Goal: Task Accomplishment & Management: Complete application form

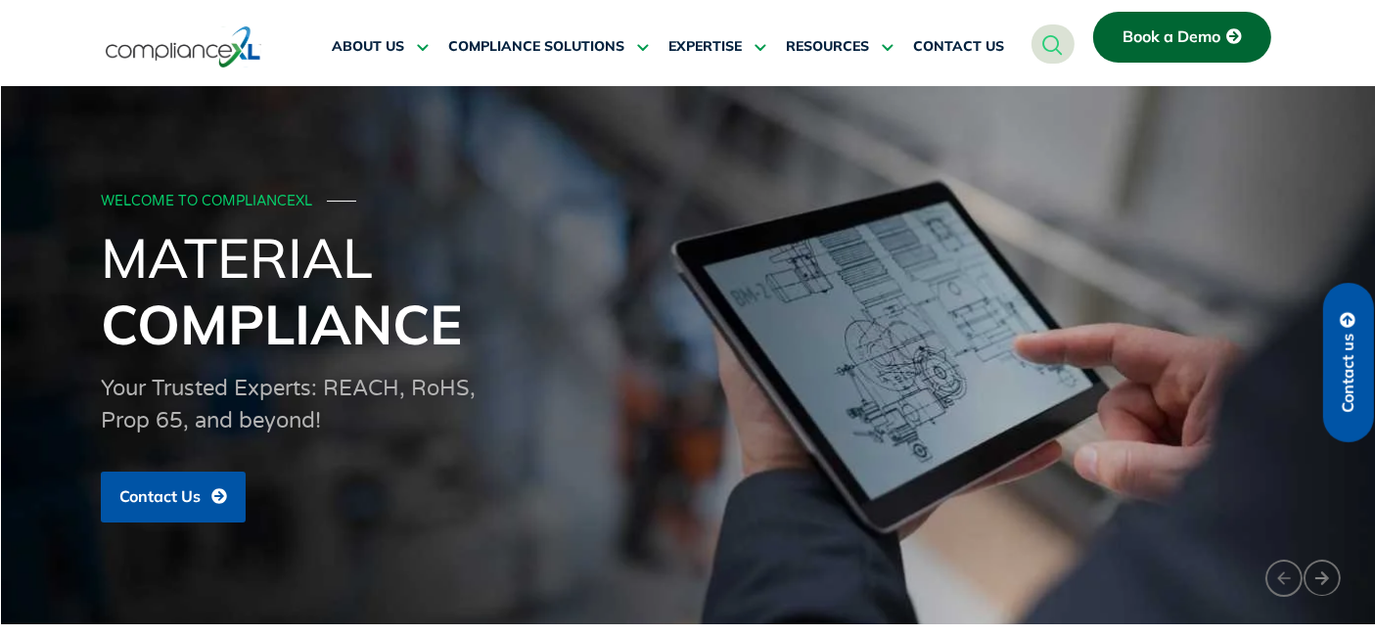
click at [1143, 31] on span "Book a Demo" at bounding box center [1172, 37] width 98 height 18
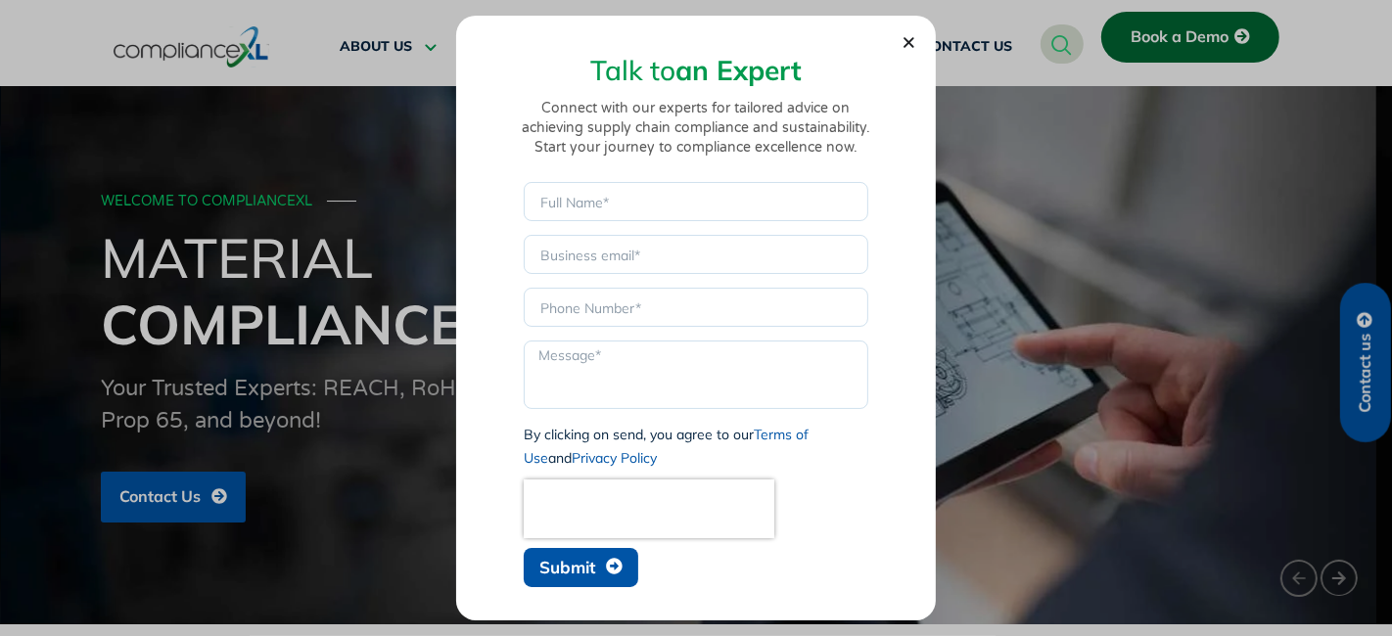
click at [913, 48] on icon "Close" at bounding box center [909, 42] width 15 height 15
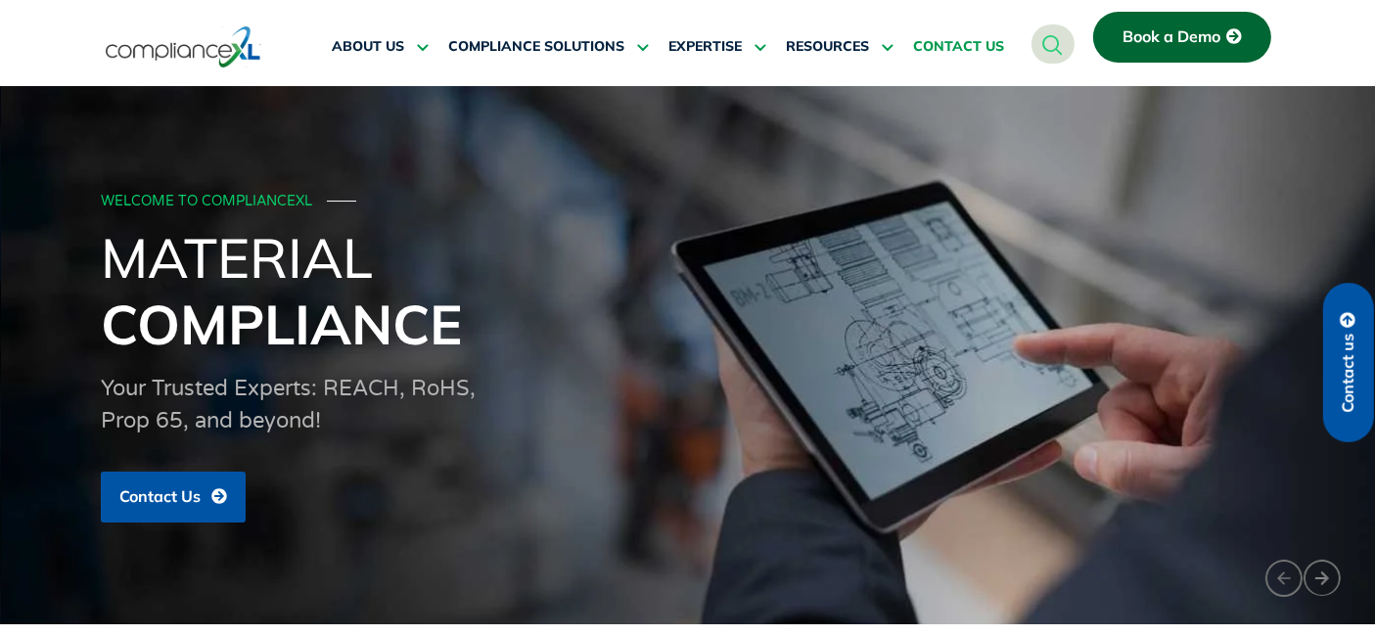
click at [946, 48] on span "CONTACT US" at bounding box center [958, 47] width 91 height 18
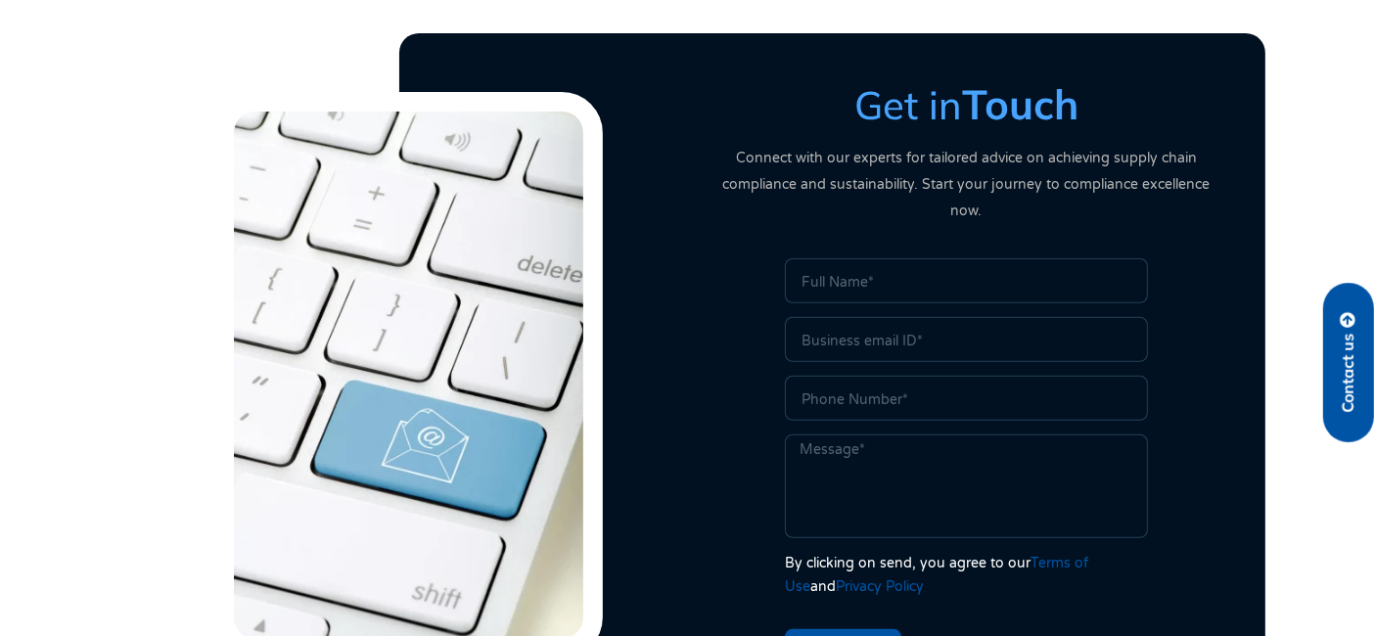
click at [856, 258] on input "Name" at bounding box center [966, 280] width 363 height 45
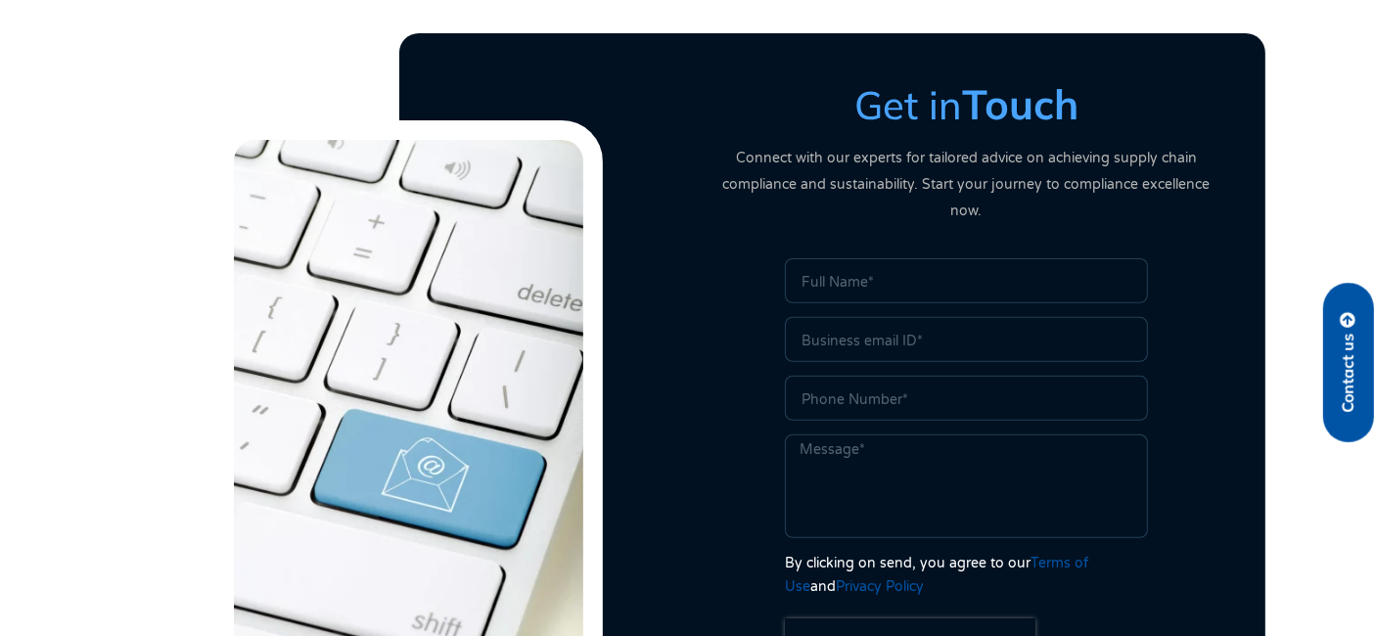
type input "test"
click at [898, 317] on input "Email" at bounding box center [966, 339] width 363 height 45
type input "[EMAIL_ADDRESS][DOMAIN_NAME]"
click at [842, 401] on div "Name test Email [EMAIL_ADDRESS][DOMAIN_NAME] Phone Message By clicking on send,…" at bounding box center [966, 502] width 373 height 488
click at [863, 376] on input "Phone" at bounding box center [966, 398] width 363 height 45
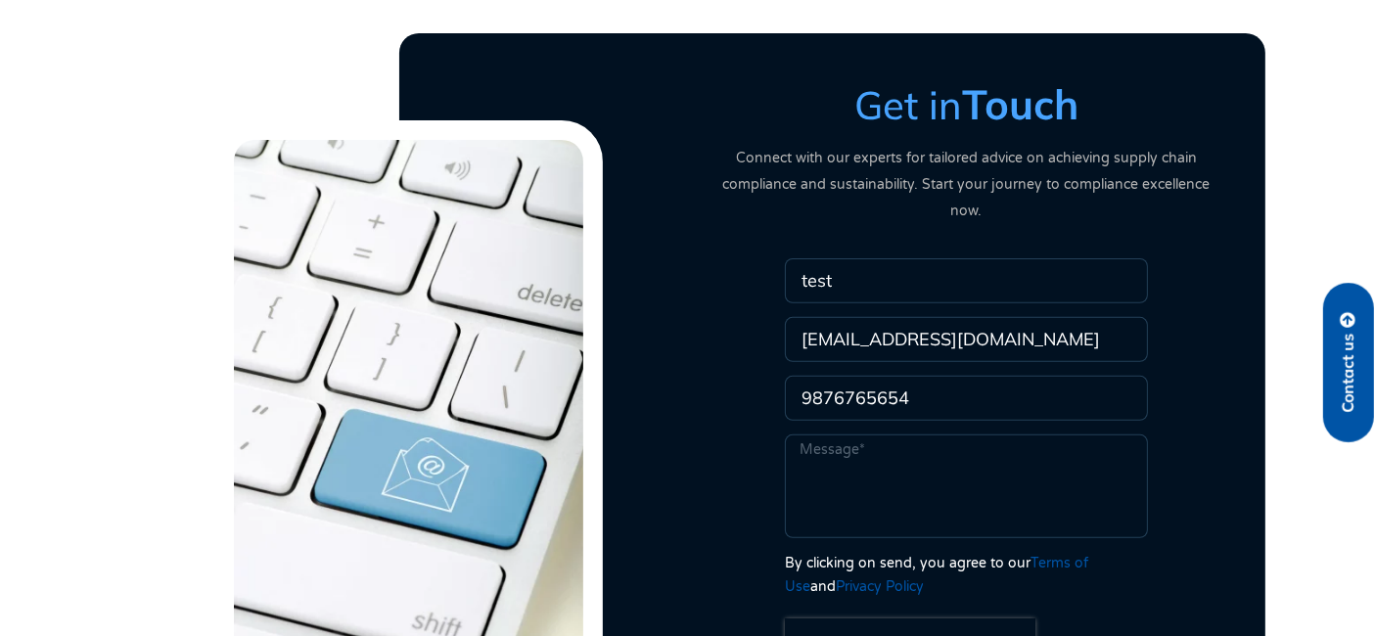
type input "9876765654"
click at [879, 435] on textarea "Message" at bounding box center [966, 487] width 363 height 104
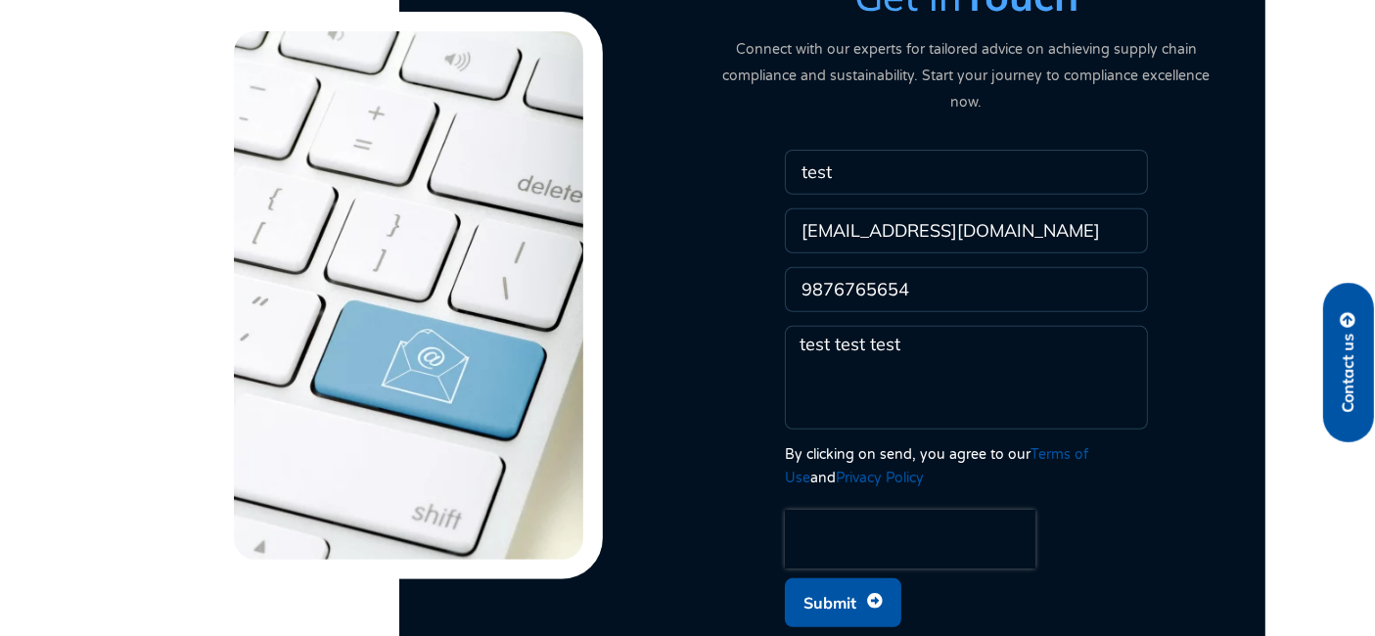
type textarea "test test test"
click at [850, 584] on span "Submit" at bounding box center [830, 602] width 53 height 37
drag, startPoint x: 853, startPoint y: 199, endPoint x: 1082, endPoint y: 215, distance: 229.7
click at [1079, 215] on input "[EMAIL_ADDRESS][DOMAIN_NAME]" at bounding box center [966, 231] width 363 height 45
type input "[EMAIL_ADDRESS][DOMAIN_NAME]"
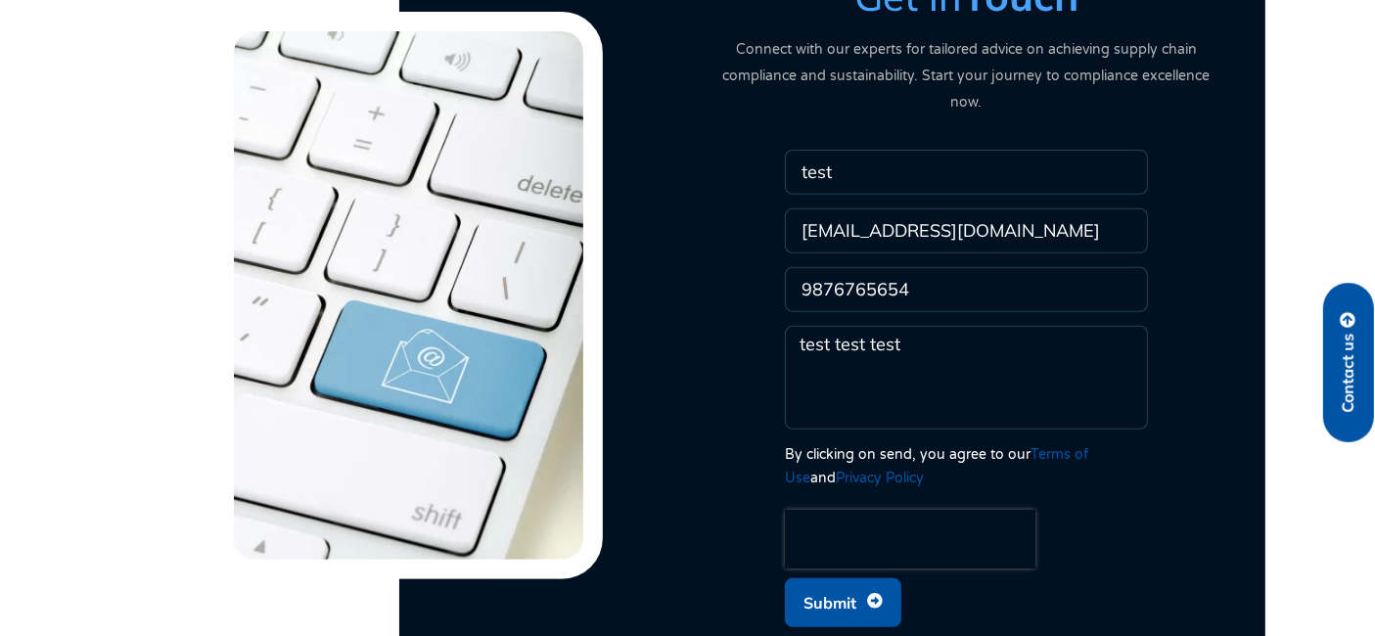
click at [878, 593] on icon "submit" at bounding box center [875, 601] width 16 height 16
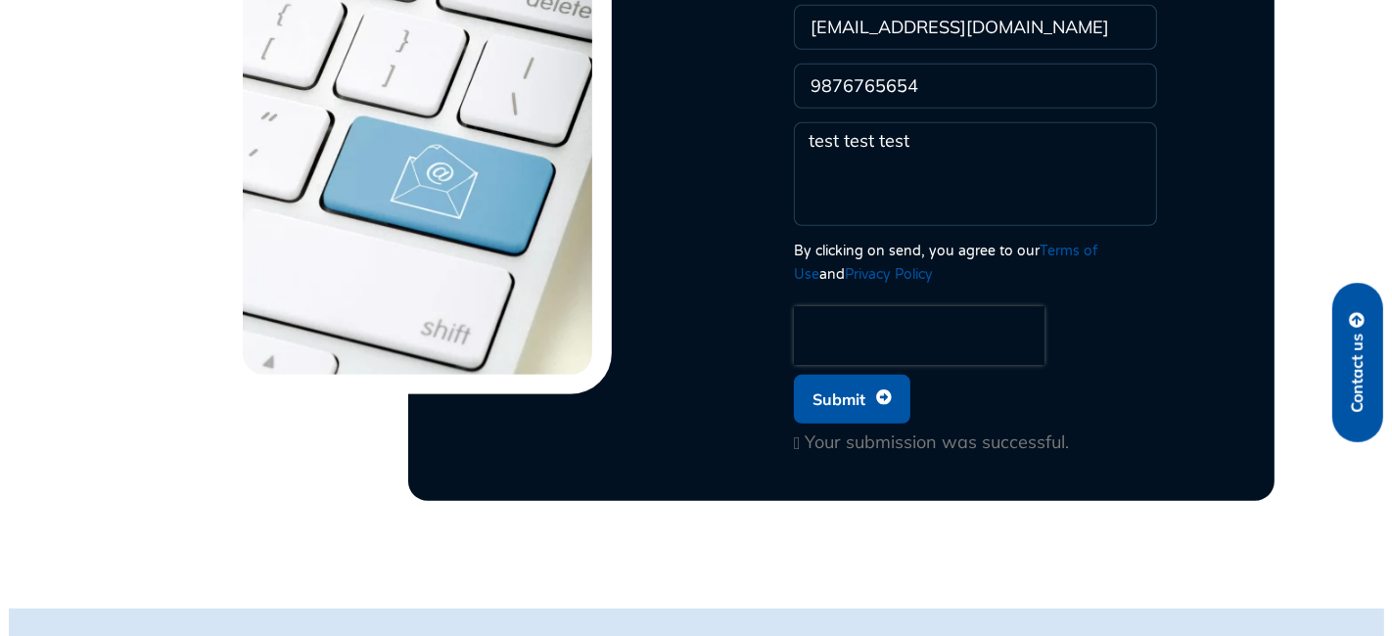
scroll to position [1088, 0]
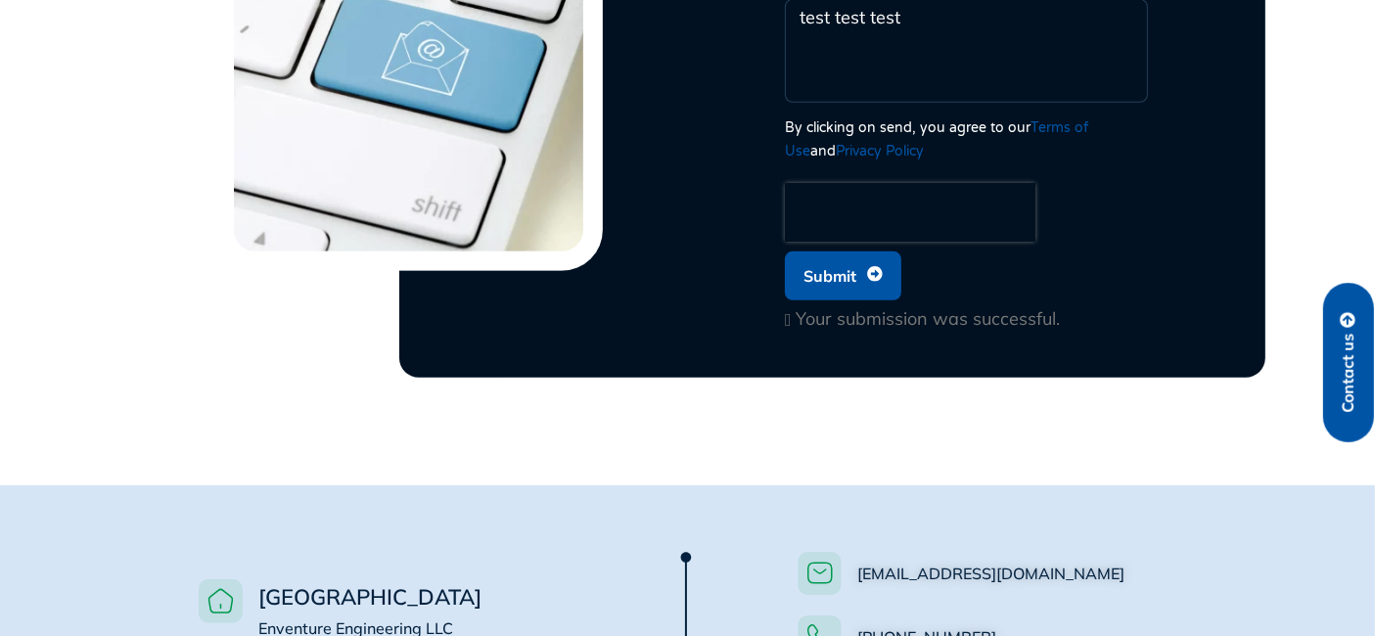
click at [1353, 361] on span "Contact us" at bounding box center [1349, 373] width 18 height 79
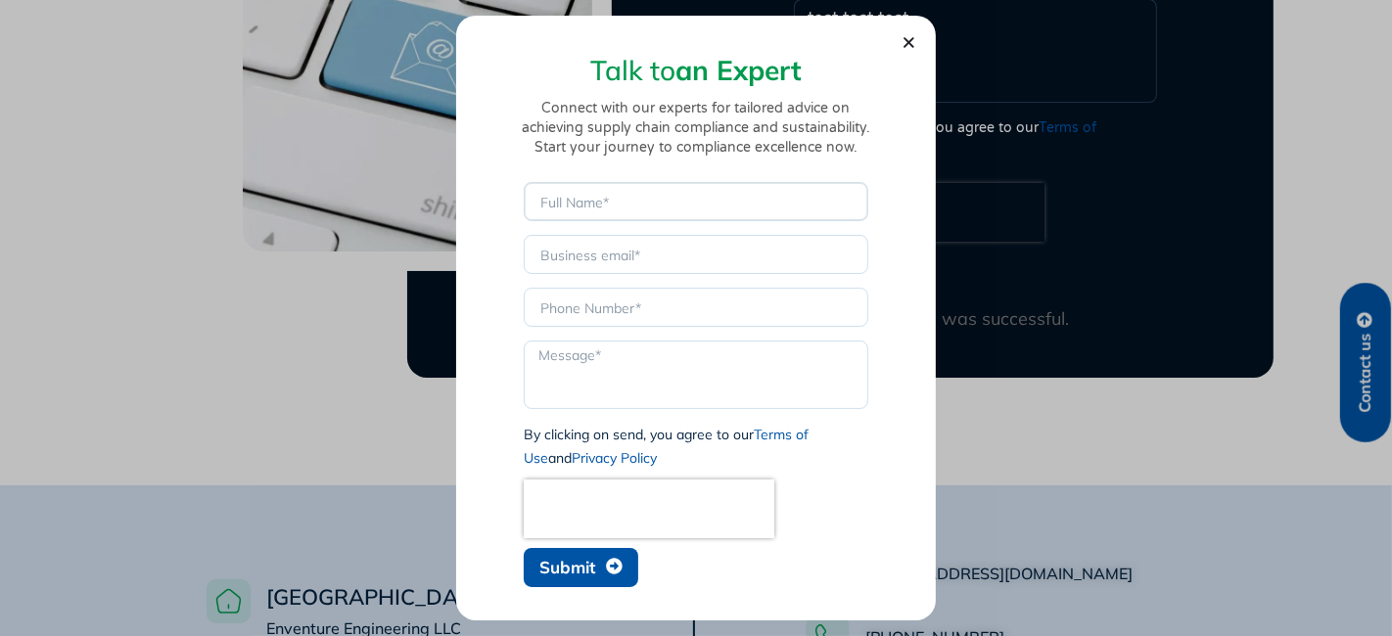
click at [643, 200] on input "Name" at bounding box center [696, 201] width 345 height 39
type input "test"
click at [612, 256] on input "Email" at bounding box center [696, 254] width 345 height 39
type input "[EMAIL_ADDRESS][DOMAIN_NAME]"
click at [650, 305] on input "Phone" at bounding box center [696, 307] width 345 height 39
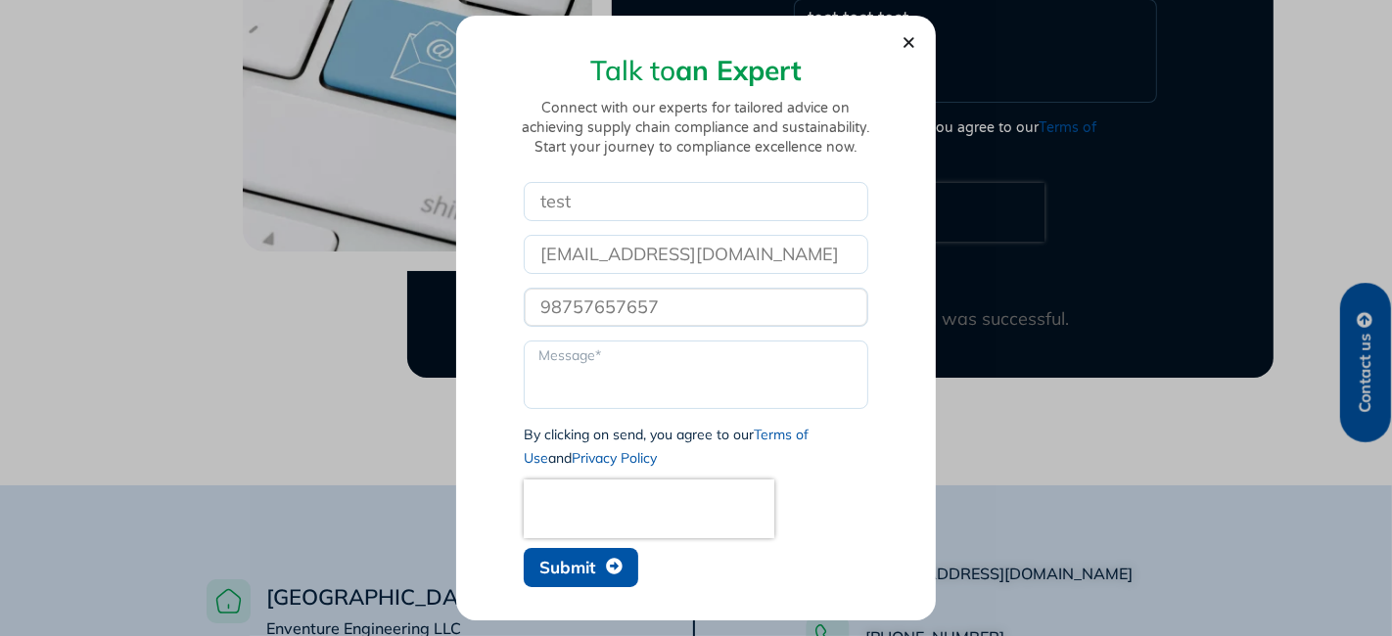
type input "98757657657"
click at [634, 373] on textarea "Message" at bounding box center [696, 375] width 345 height 69
type textarea "test test test"
click at [611, 262] on input "[EMAIL_ADDRESS][DOMAIN_NAME]" at bounding box center [696, 254] width 345 height 39
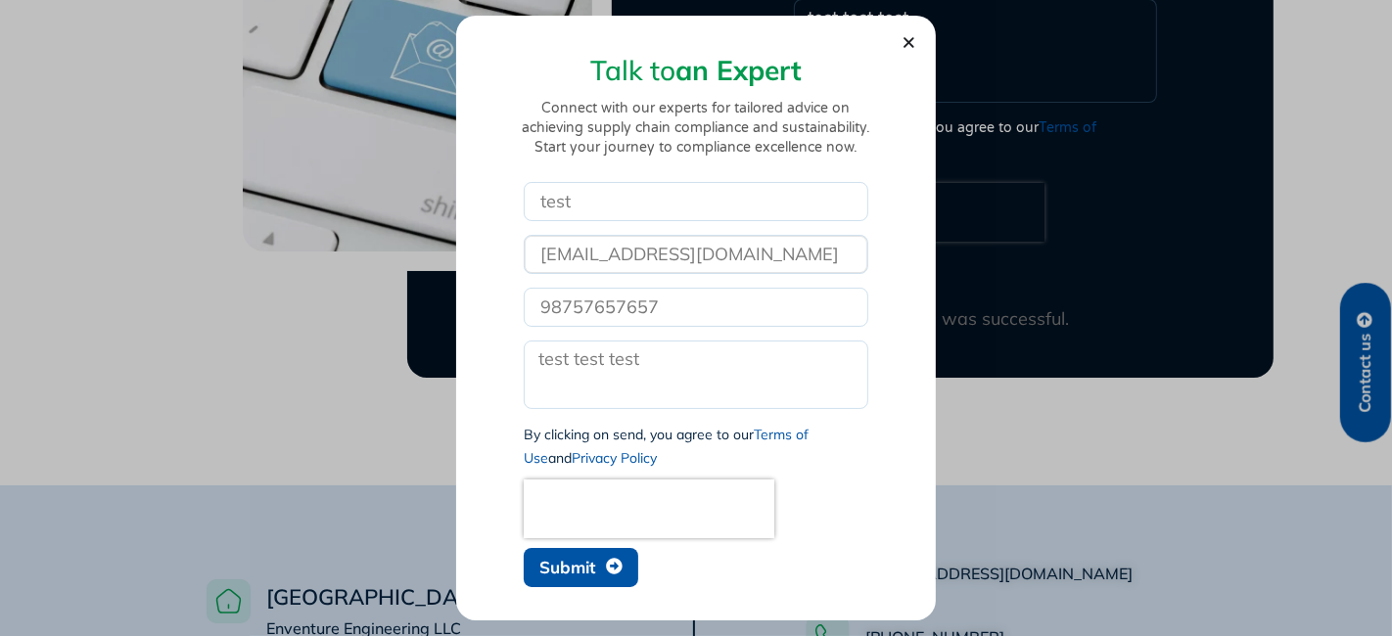
type input "[EMAIL_ADDRESS][DOMAIN_NAME]"
click at [571, 566] on span "Submit" at bounding box center [567, 567] width 56 height 17
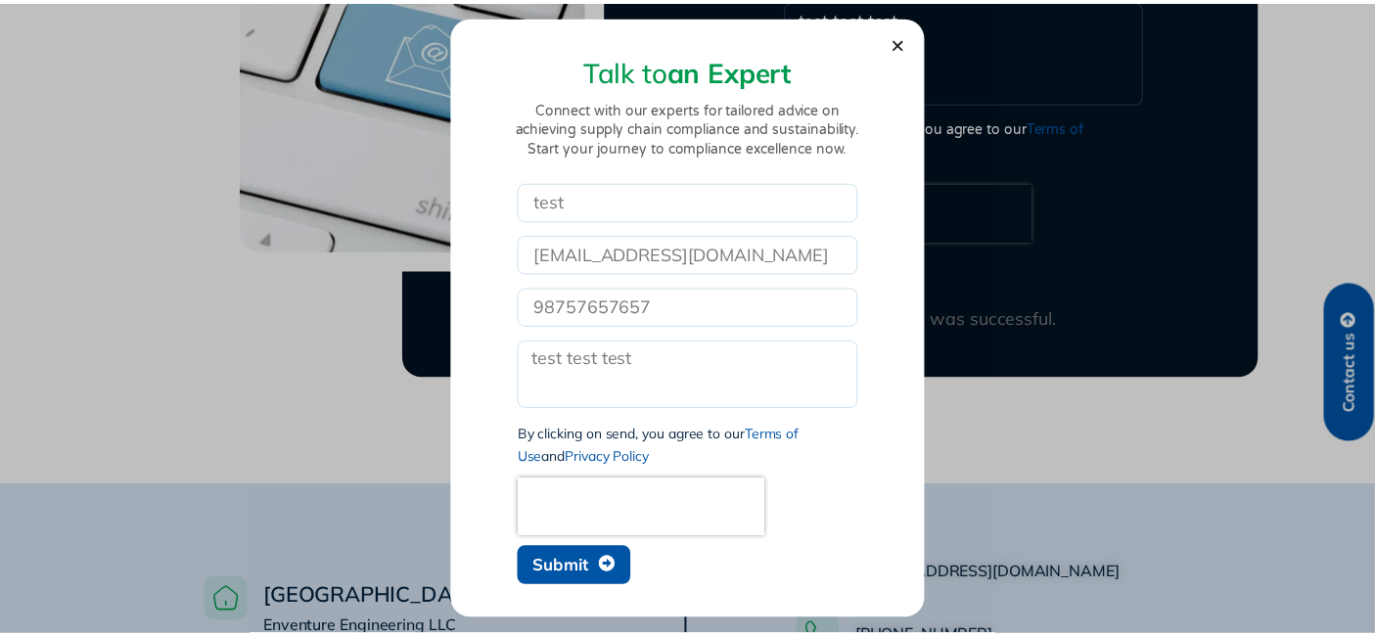
scroll to position [942, 0]
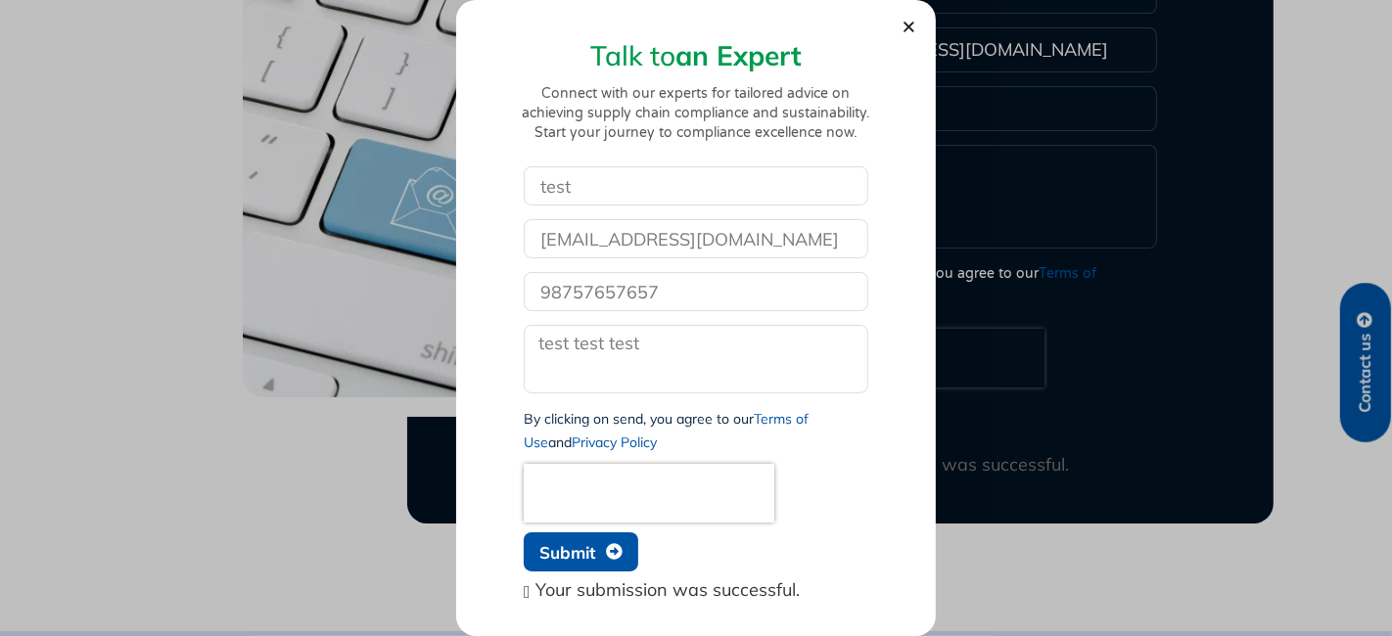
click at [901, 70] on section "Talk to an Expert Connect with our experts for tailored advice on achieving sup…" at bounding box center [697, 318] width 442 height 606
click at [587, 204] on input "test" at bounding box center [696, 185] width 345 height 39
type input "test"
click at [604, 249] on input "[EMAIL_ADDRESS][DOMAIN_NAME]" at bounding box center [696, 238] width 345 height 39
click at [605, 240] on input "[EMAIL_ADDRESS][DOMAIN_NAME]" at bounding box center [696, 238] width 345 height 39
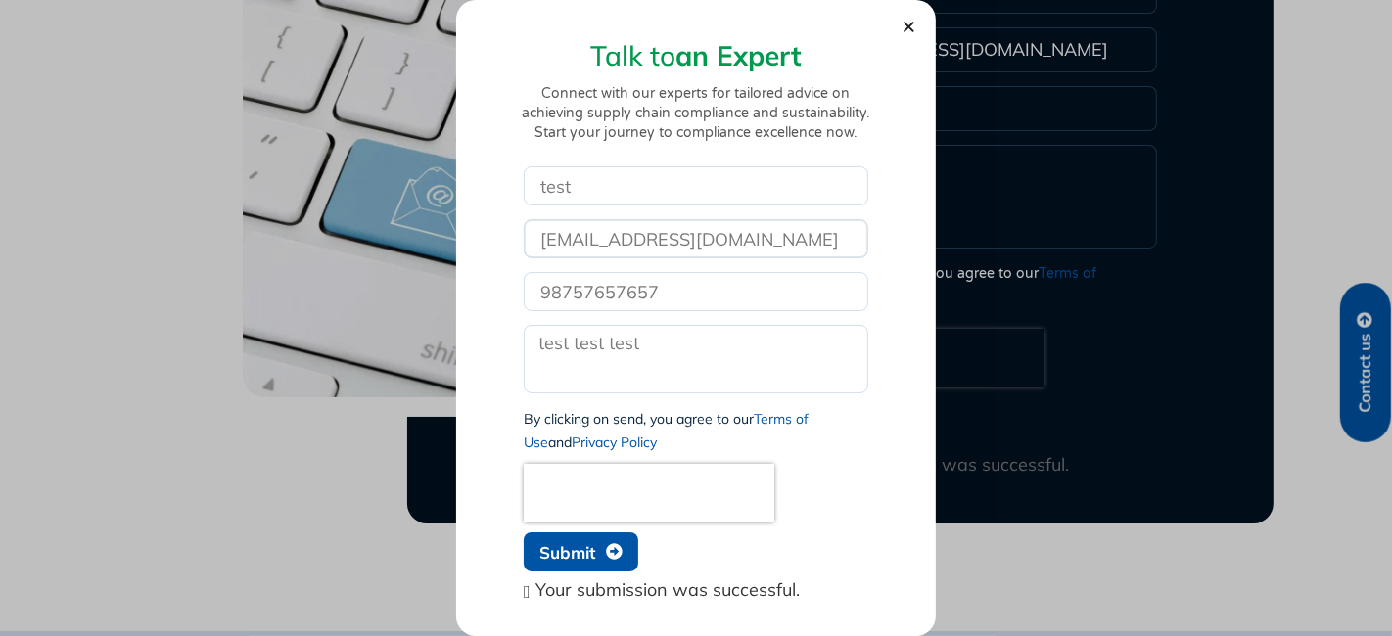
click at [605, 240] on input "[EMAIL_ADDRESS][DOMAIN_NAME]" at bounding box center [696, 238] width 345 height 39
type input "[EMAIL_ADDRESS][DOMAIN_NAME]"
click at [686, 296] on input "98757657657" at bounding box center [696, 291] width 345 height 39
type input "8787676567"
click at [631, 373] on textarea "test test test" at bounding box center [696, 359] width 345 height 69
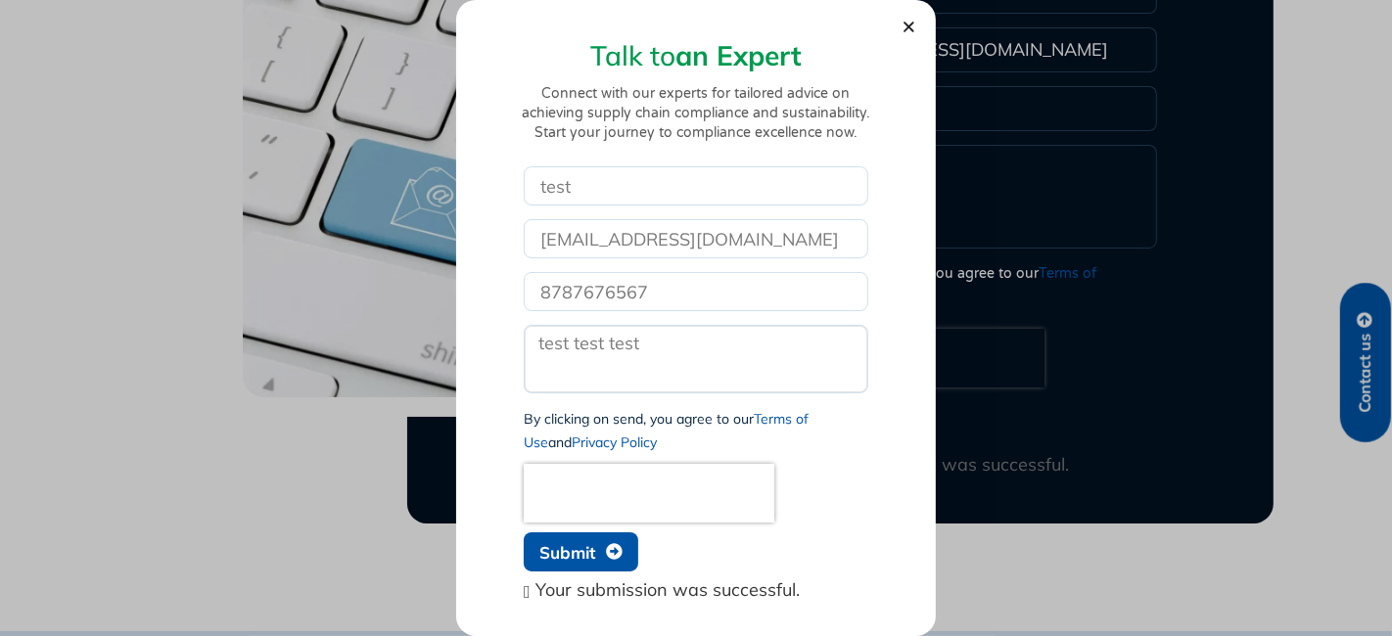
type textarea "test test test"
click at [869, 469] on div at bounding box center [696, 493] width 354 height 59
click at [588, 547] on span "Submit" at bounding box center [567, 552] width 56 height 17
click at [939, 69] on div "Talk to an Expert Connect with our experts for tailored advice on achieving sup…" at bounding box center [696, 318] width 1392 height 636
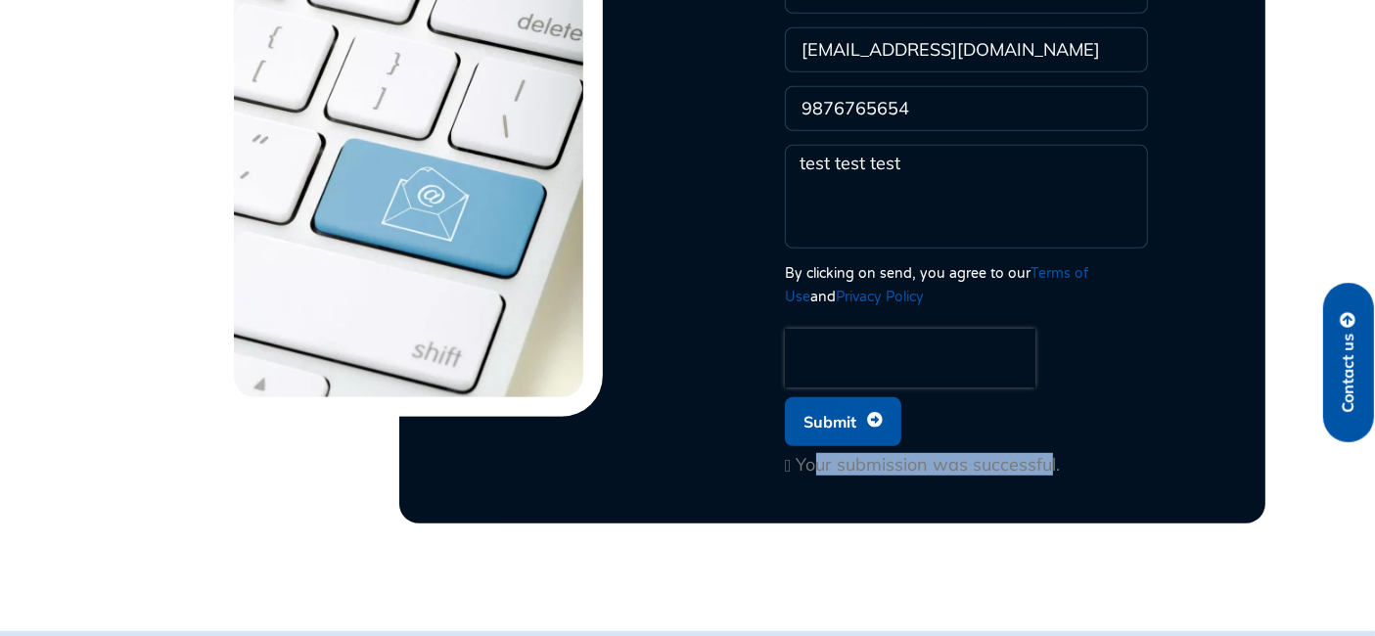
drag, startPoint x: 827, startPoint y: 432, endPoint x: 1053, endPoint y: 442, distance: 226.4
click at [1053, 456] on div "Your submission was successful." at bounding box center [966, 466] width 363 height 20
click at [1132, 396] on div "Name test Email [EMAIL_ADDRESS][DOMAIN_NAME] Phone 9876765654 Message test test…" at bounding box center [966, 213] width 373 height 488
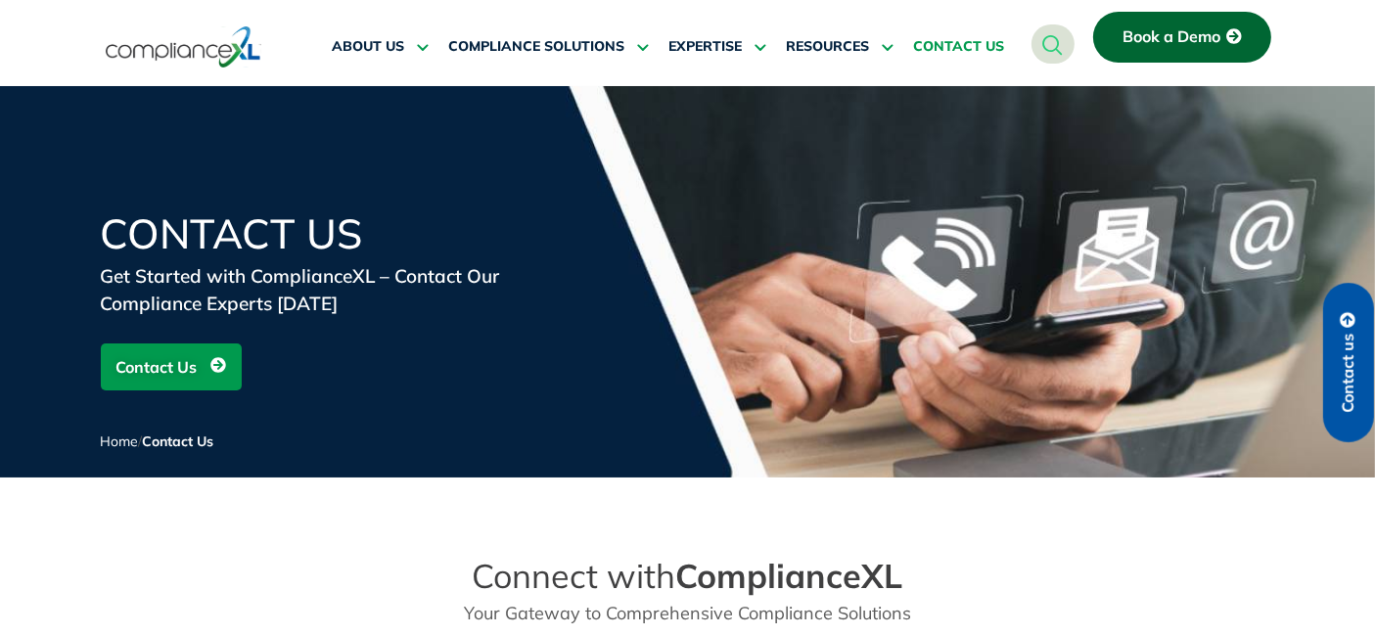
click at [1166, 28] on span "Book a Demo" at bounding box center [1172, 37] width 98 height 18
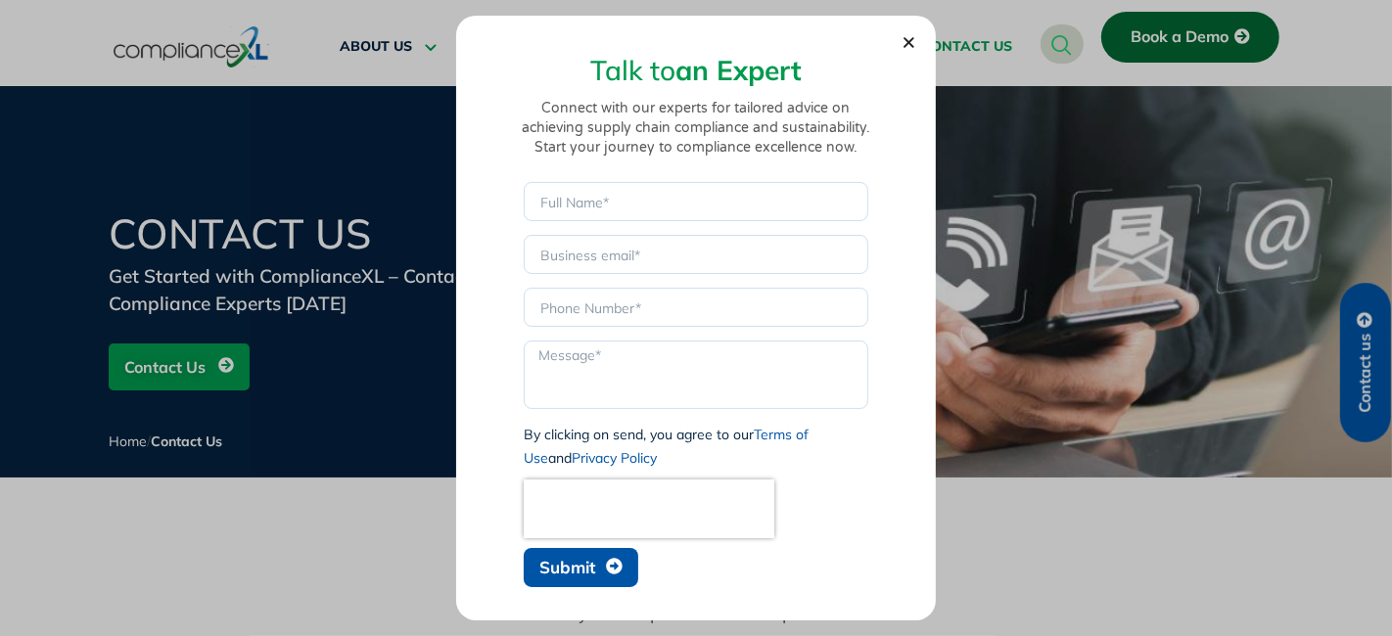
click at [920, 47] on div "Talk to an Expert Connect with our experts for tailored advice on achieving sup…" at bounding box center [696, 319] width 480 height 606
click at [918, 43] on div "Talk to an Expert Connect with our experts for tailored advice on achieving sup…" at bounding box center [696, 319] width 480 height 606
click at [910, 40] on use "Close" at bounding box center [909, 42] width 11 height 11
